Goal: Task Accomplishment & Management: Manage account settings

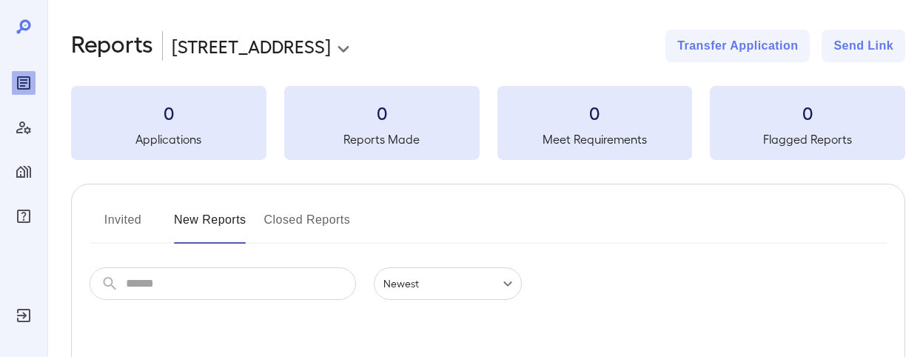
click at [21, 319] on icon "Log Out" at bounding box center [24, 315] width 18 height 18
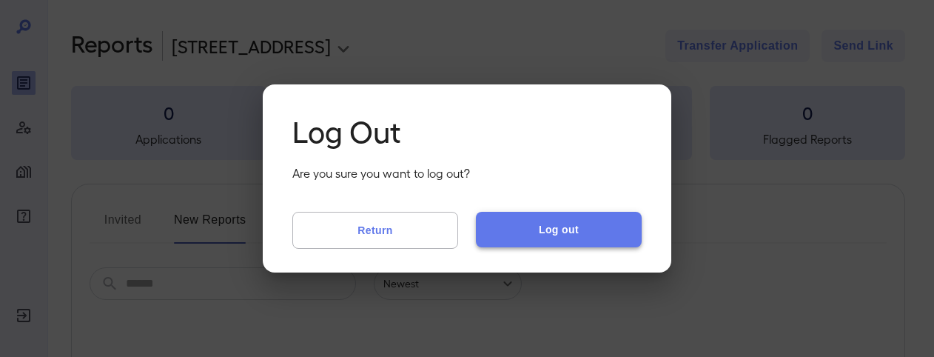
click at [604, 231] on button "Log out" at bounding box center [559, 230] width 166 height 36
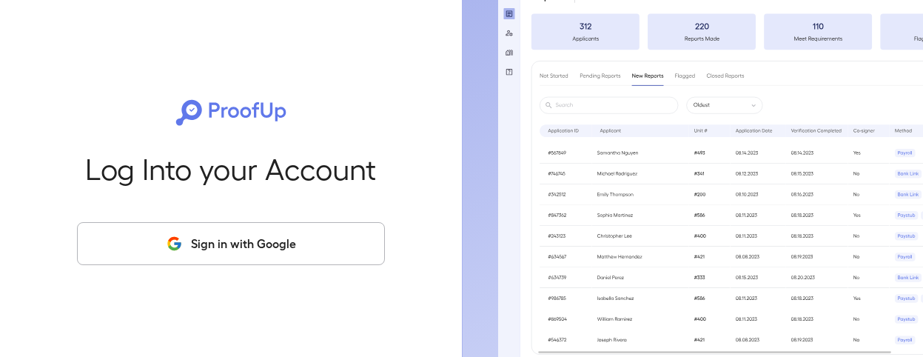
click at [307, 254] on button "Sign in with Google" at bounding box center [231, 243] width 308 height 43
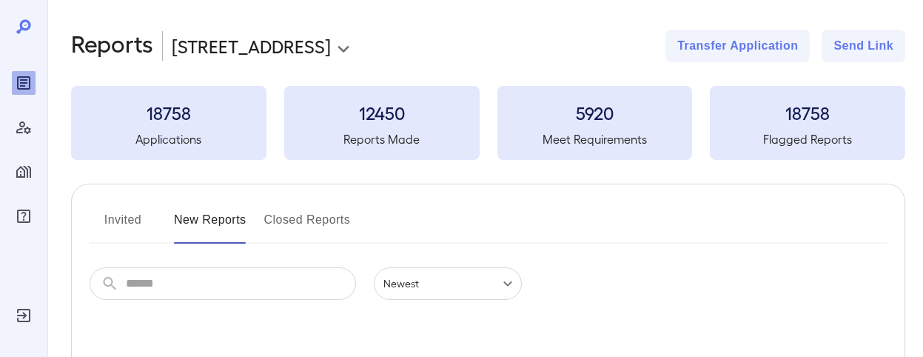
click at [26, 127] on icon "Manage Users" at bounding box center [24, 127] width 18 height 18
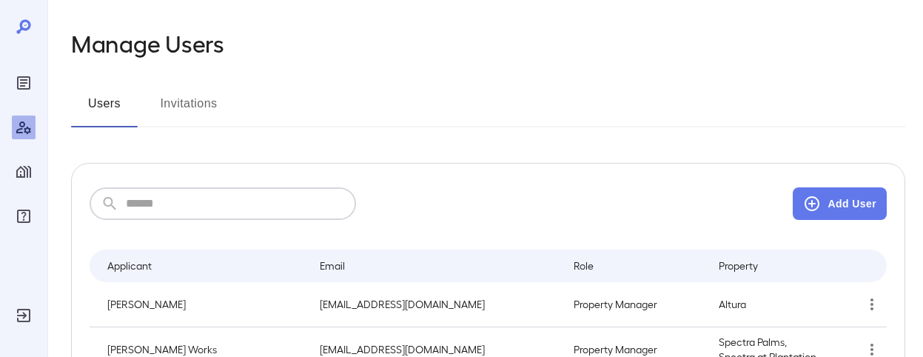
click at [252, 205] on input "text" at bounding box center [241, 203] width 230 height 33
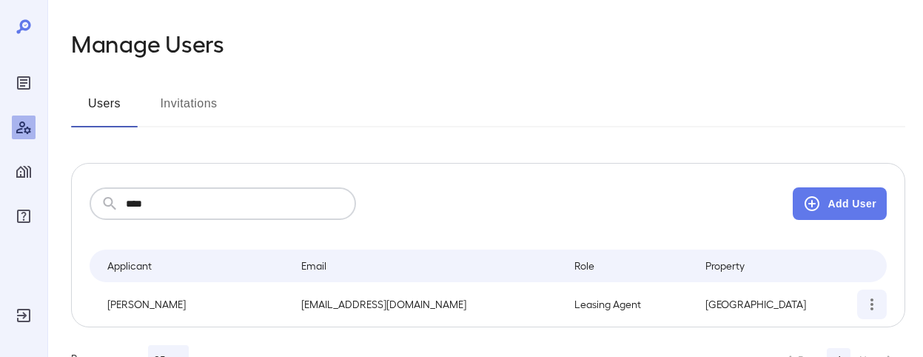
type input "****"
click at [876, 306] on icon "simple table" at bounding box center [872, 304] width 18 height 18
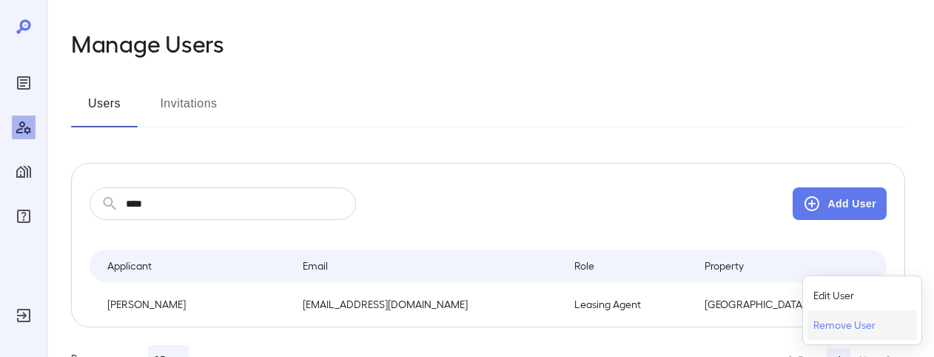
click at [859, 325] on p "Remove User" at bounding box center [844, 325] width 62 height 15
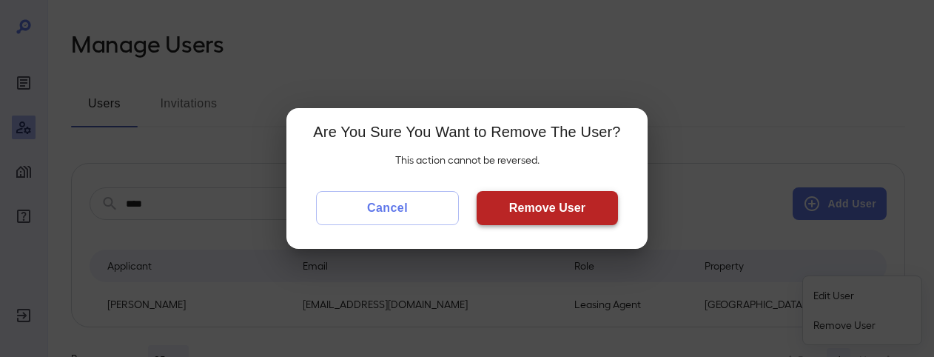
click at [559, 198] on button "Remove User" at bounding box center [547, 208] width 141 height 34
